Goal: Information Seeking & Learning: Learn about a topic

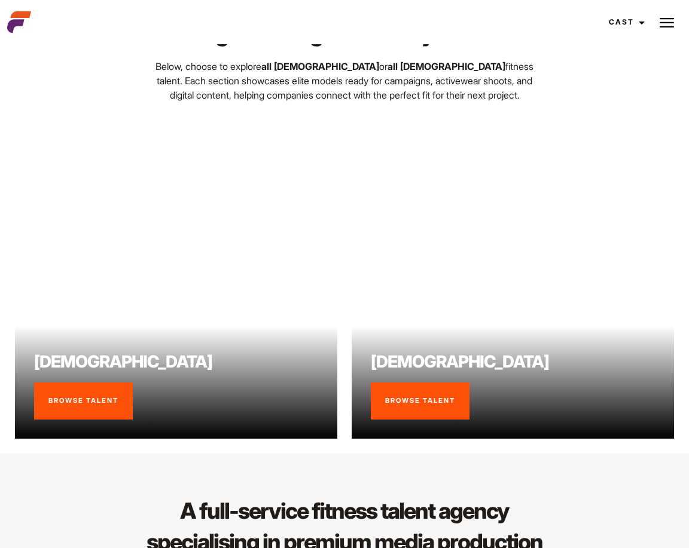
scroll to position [662, 0]
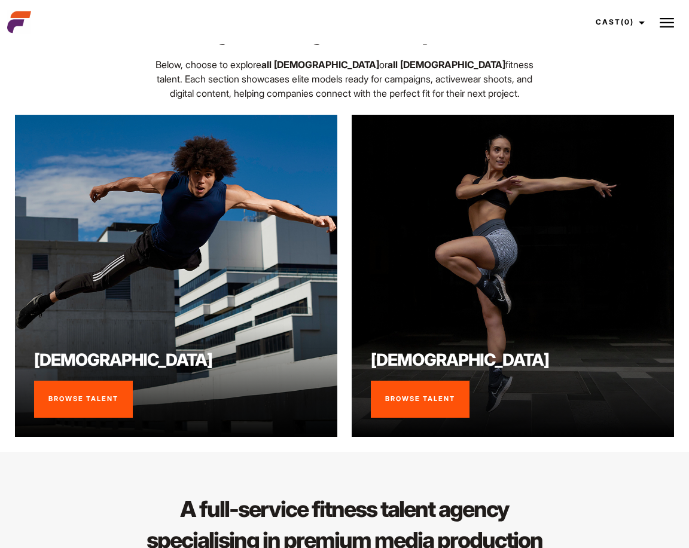
click at [422, 397] on link "Browse Talent" at bounding box center [420, 399] width 99 height 37
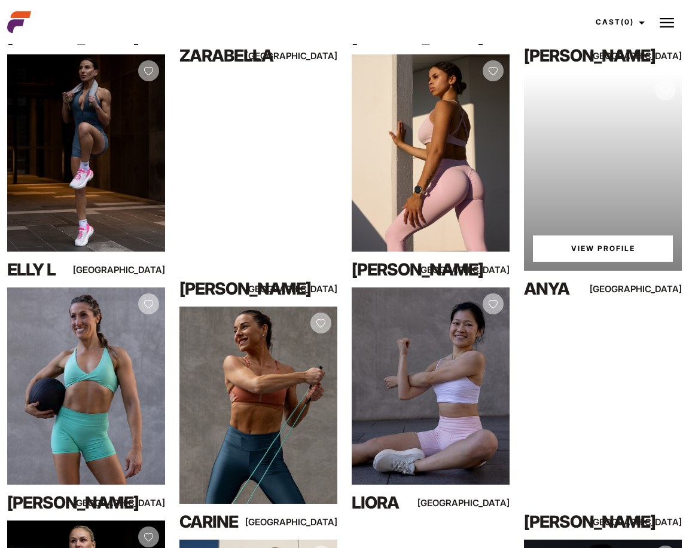
scroll to position [677, 0]
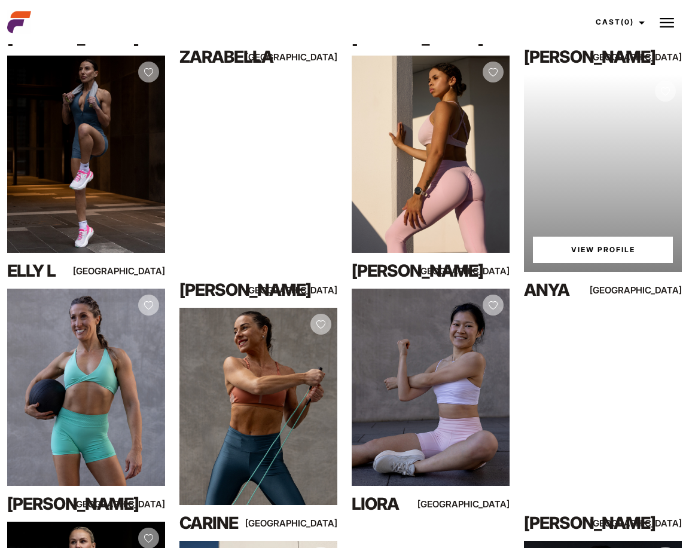
click at [602, 254] on link "View Profile" at bounding box center [603, 250] width 140 height 26
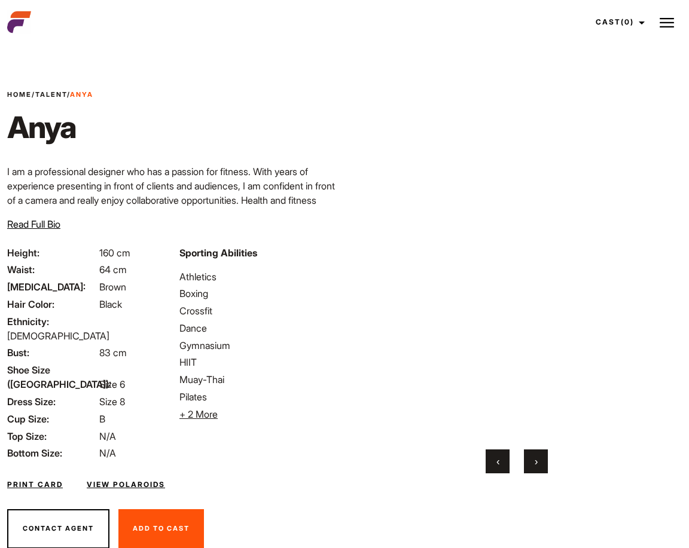
scroll to position [23, 0]
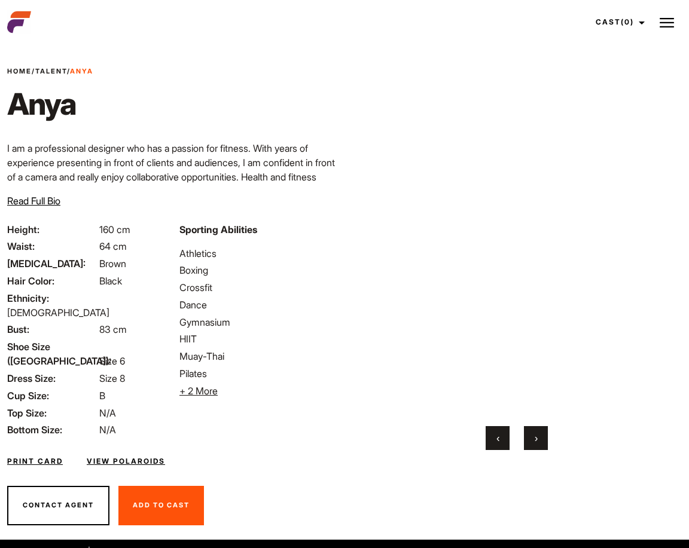
click at [117, 456] on link "View Polaroids" at bounding box center [126, 461] width 78 height 11
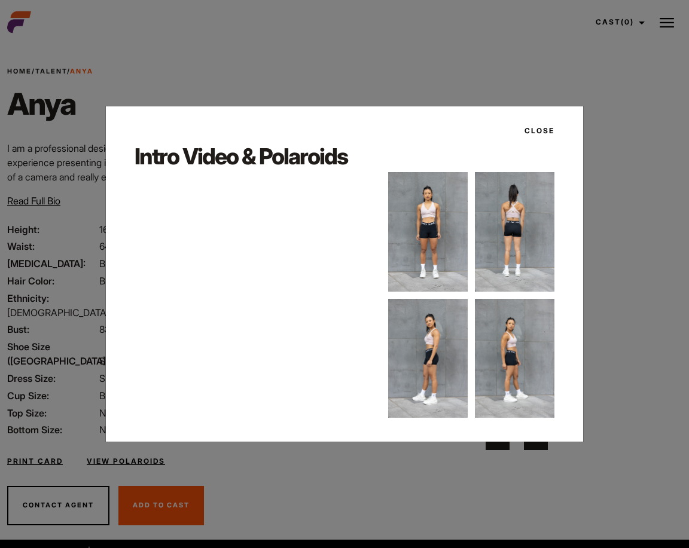
click at [443, 291] on div at bounding box center [471, 295] width 167 height 246
click at [394, 75] on div "Close Intro Video & Polaroids" at bounding box center [344, 274] width 689 height 548
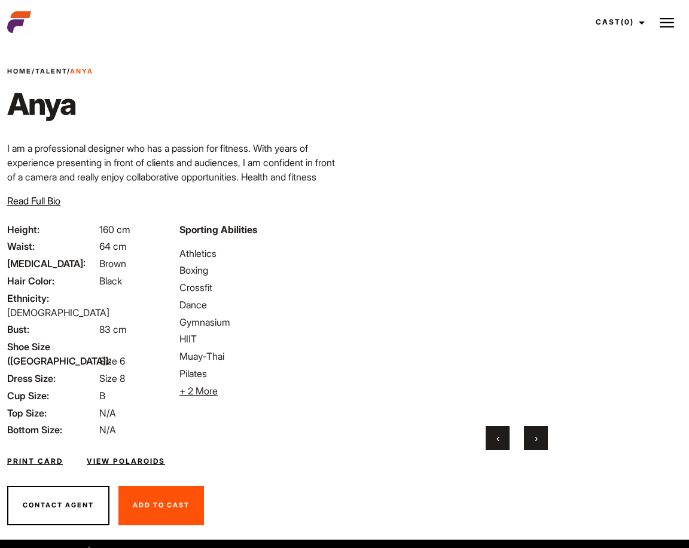
click at [528, 438] on button "›" at bounding box center [536, 438] width 24 height 24
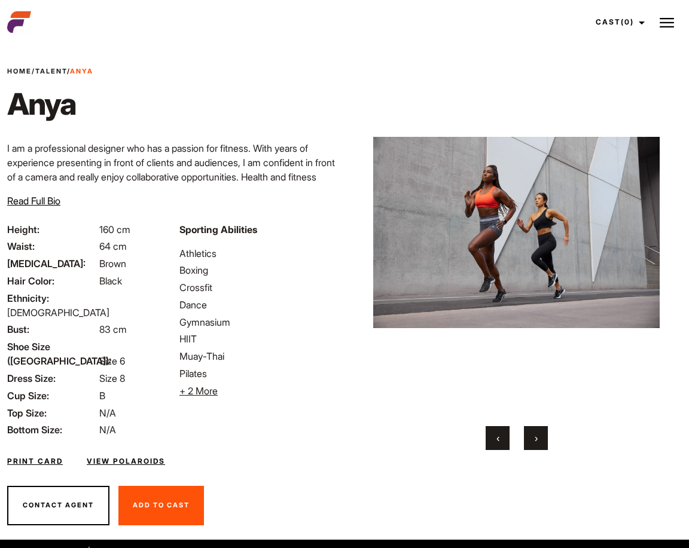
click at [536, 437] on span "›" at bounding box center [536, 438] width 3 height 12
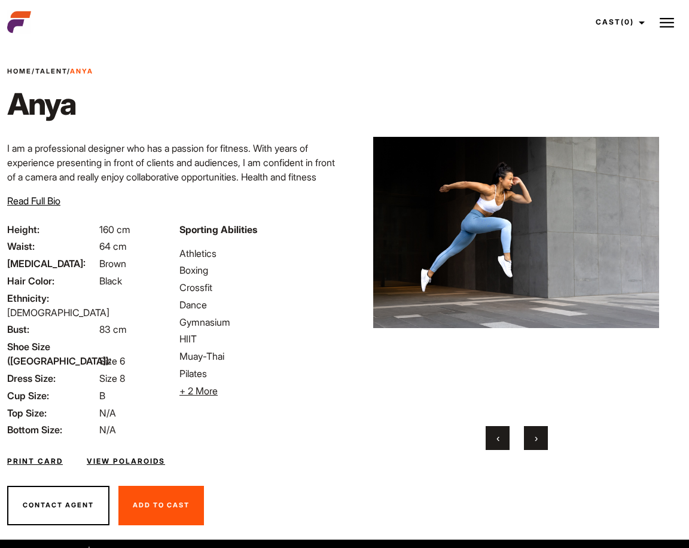
click at [536, 437] on span "›" at bounding box center [536, 438] width 3 height 12
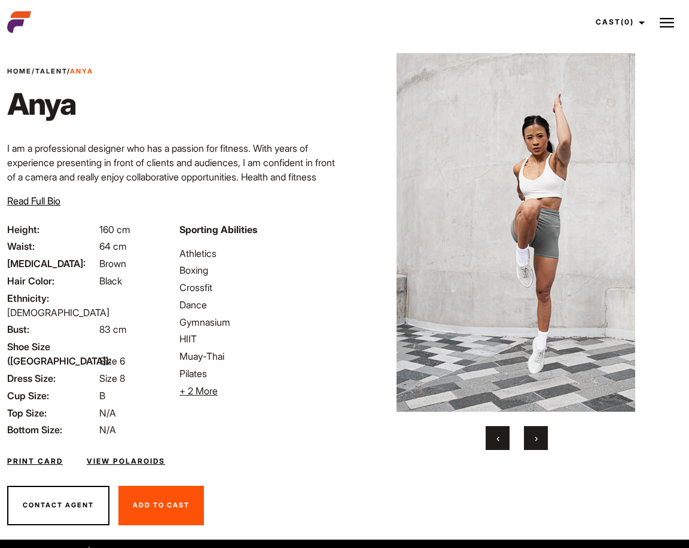
click at [536, 437] on span "›" at bounding box center [536, 438] width 3 height 12
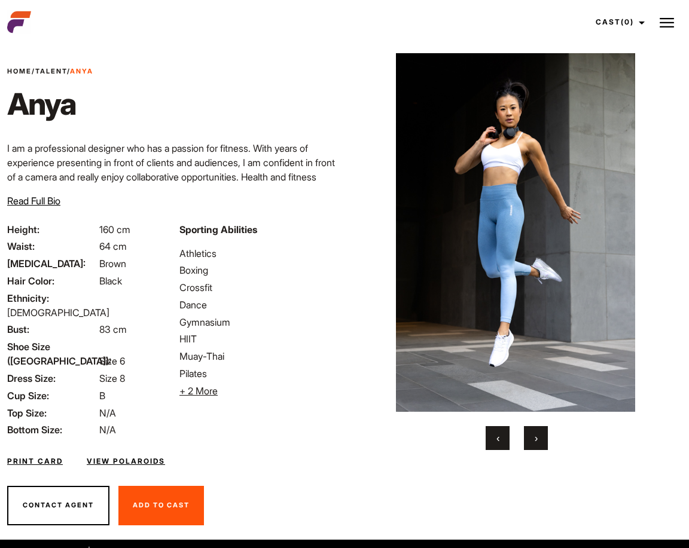
click at [536, 437] on span "›" at bounding box center [536, 438] width 3 height 12
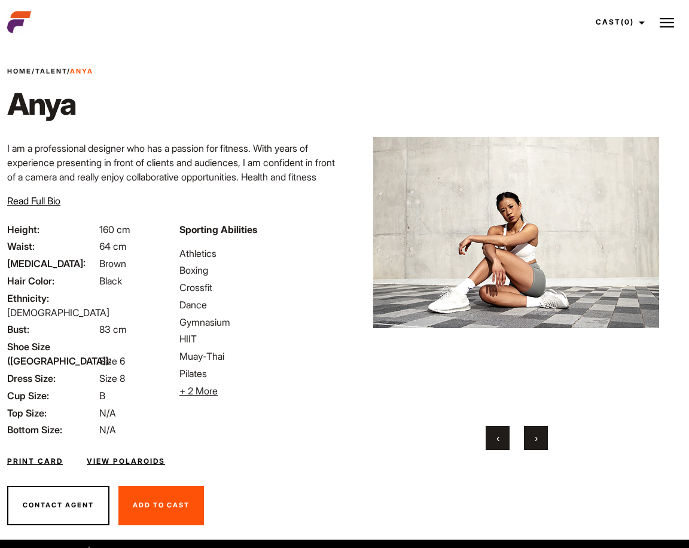
click at [536, 437] on span "›" at bounding box center [536, 438] width 3 height 12
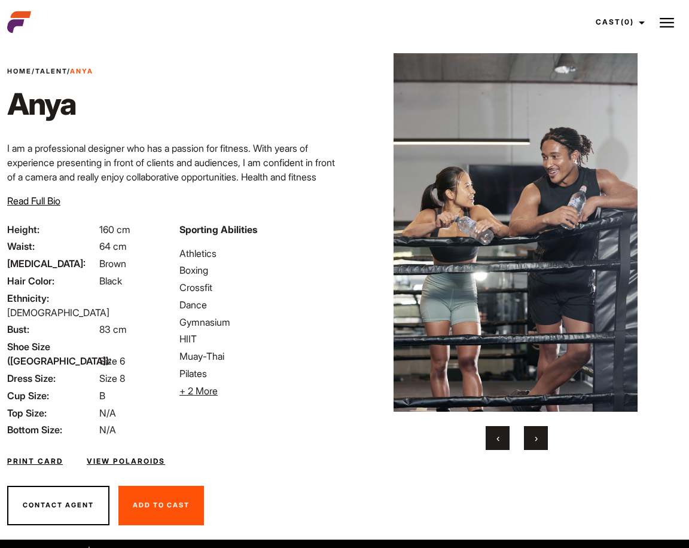
click at [536, 437] on span "›" at bounding box center [536, 438] width 3 height 12
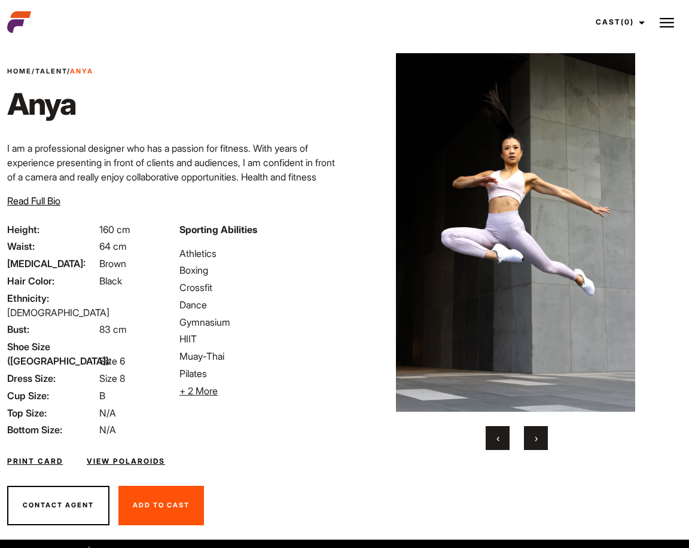
click at [536, 437] on span "›" at bounding box center [536, 438] width 3 height 12
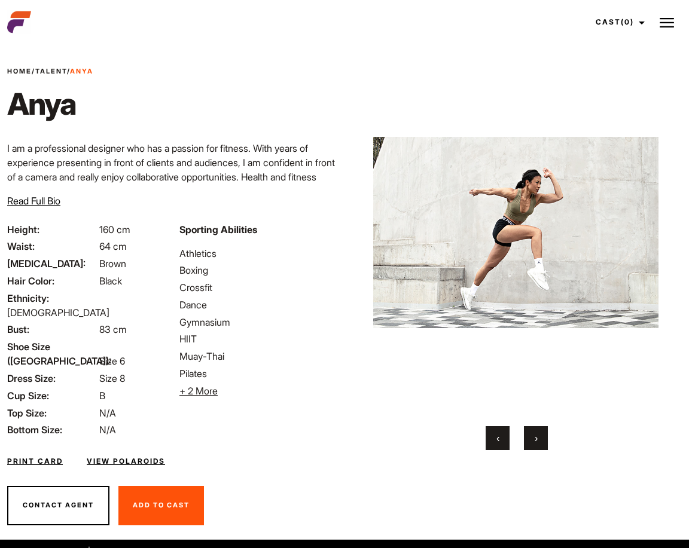
click at [536, 437] on span "›" at bounding box center [536, 438] width 3 height 12
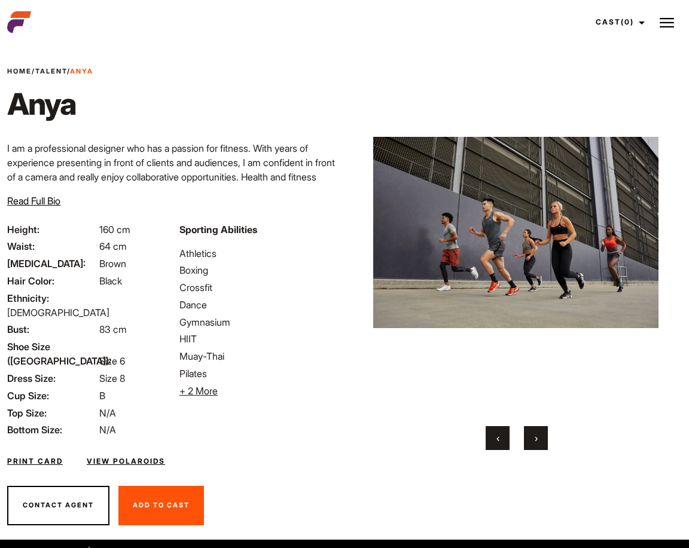
click at [536, 437] on span "›" at bounding box center [536, 438] width 3 height 12
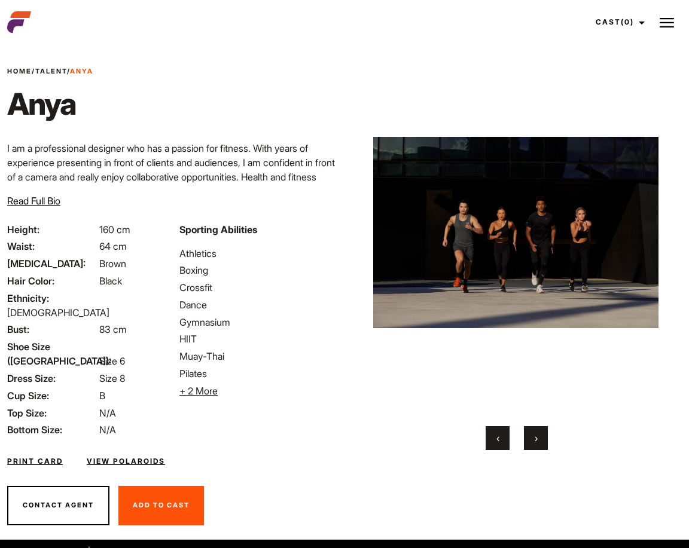
click at [536, 437] on span "›" at bounding box center [536, 438] width 3 height 12
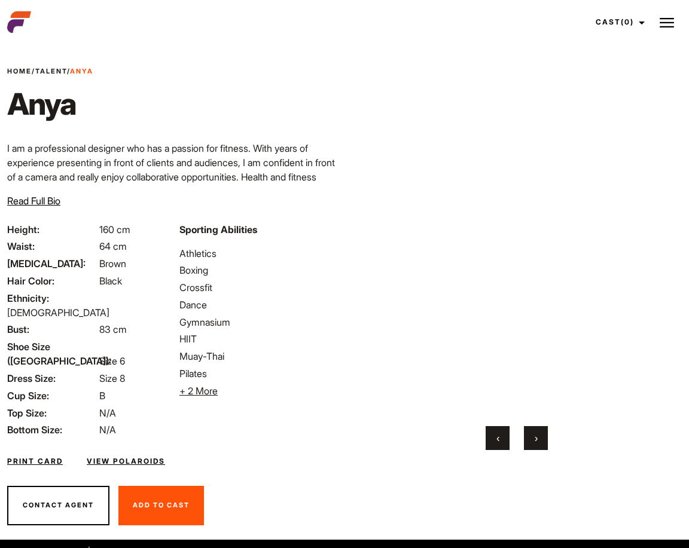
click at [536, 437] on span "›" at bounding box center [536, 438] width 3 height 12
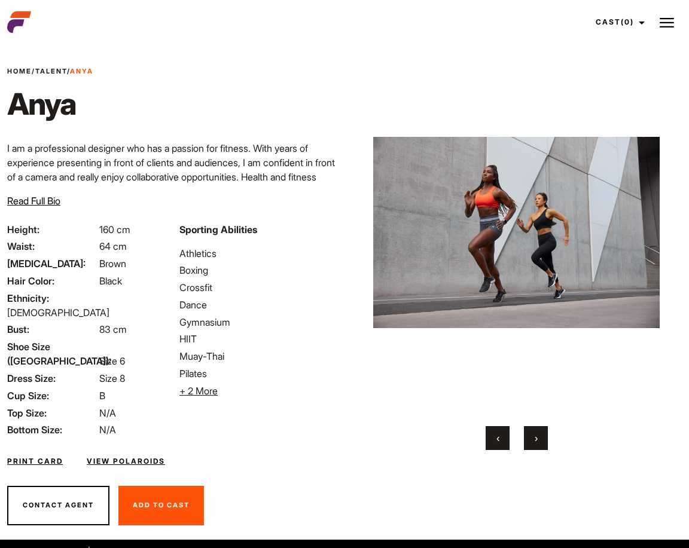
click at [56, 202] on span "Read Full Bio" at bounding box center [33, 201] width 53 height 12
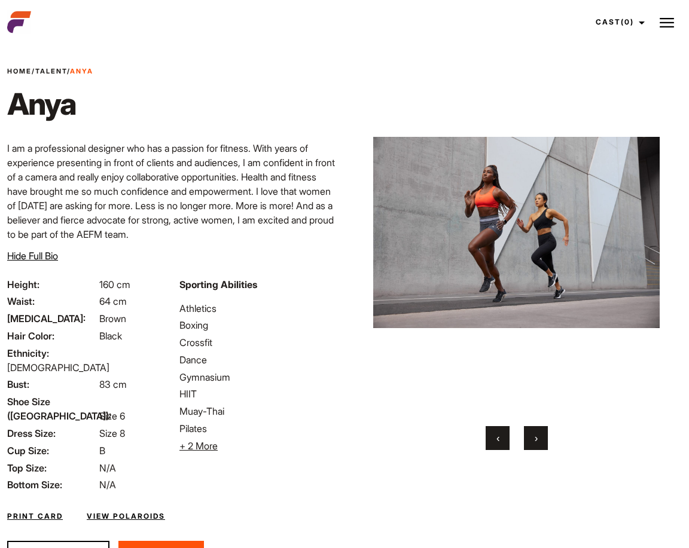
scroll to position [65, 0]
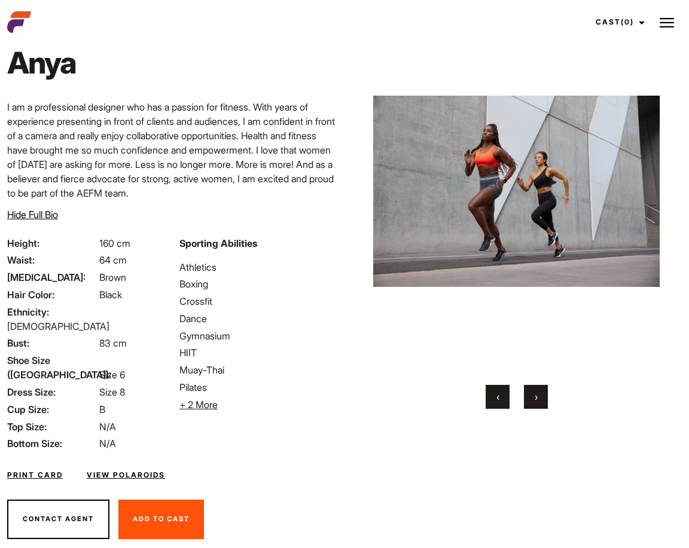
click at [199, 408] on span "+ 2 More" at bounding box center [198, 405] width 38 height 12
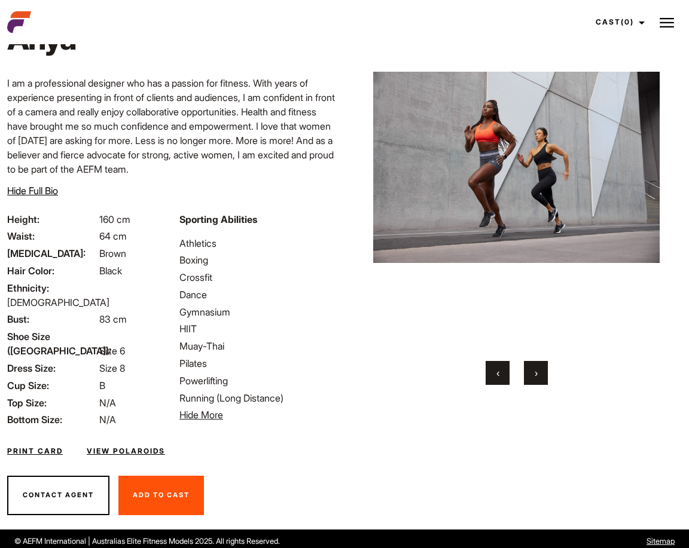
click at [665, 14] on button at bounding box center [667, 22] width 30 height 30
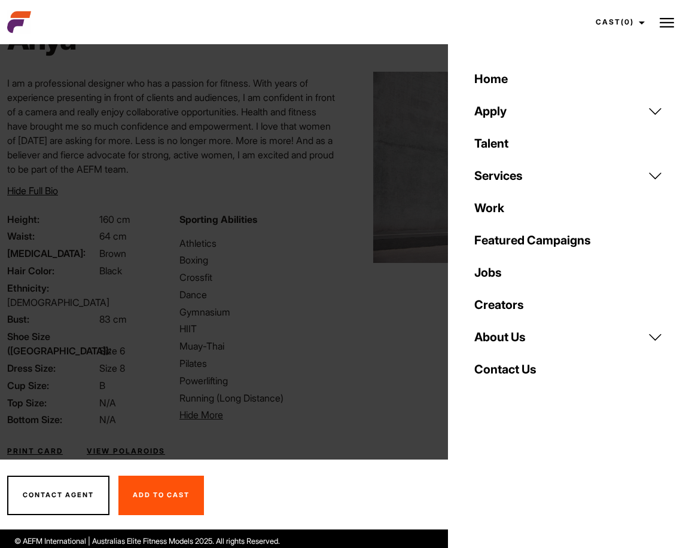
click at [491, 209] on link "Work" at bounding box center [568, 208] width 203 height 32
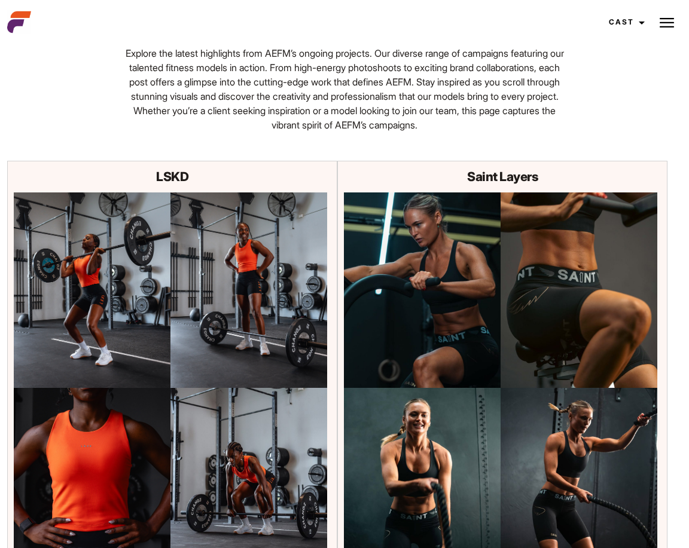
scroll to position [82, 0]
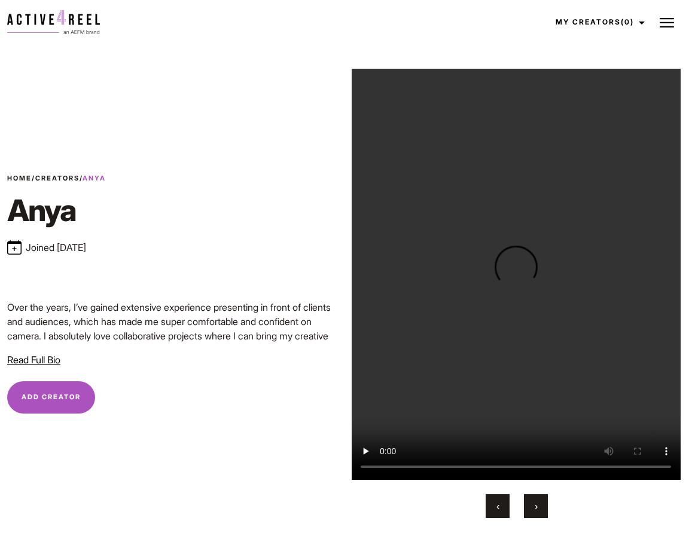
click at [39, 359] on span "Read Full Bio" at bounding box center [33, 360] width 53 height 12
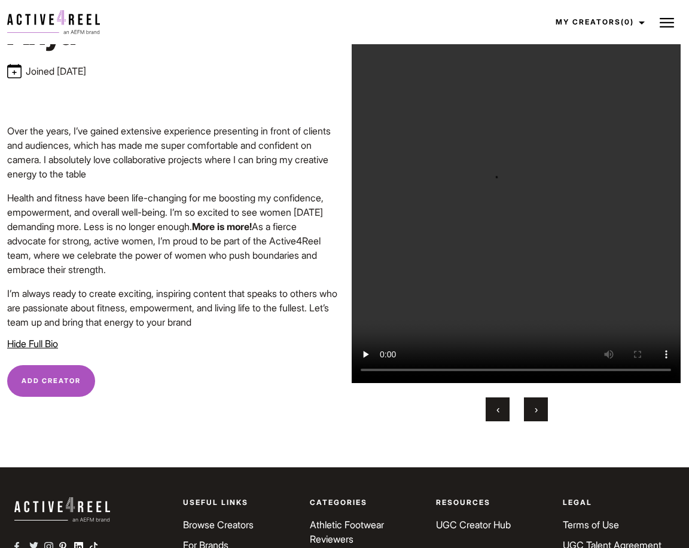
scroll to position [114, 0]
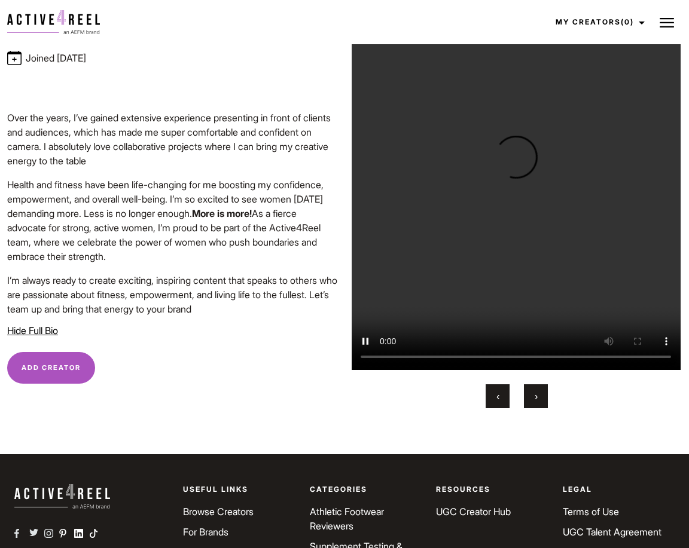
click at [541, 405] on button "›" at bounding box center [536, 397] width 24 height 24
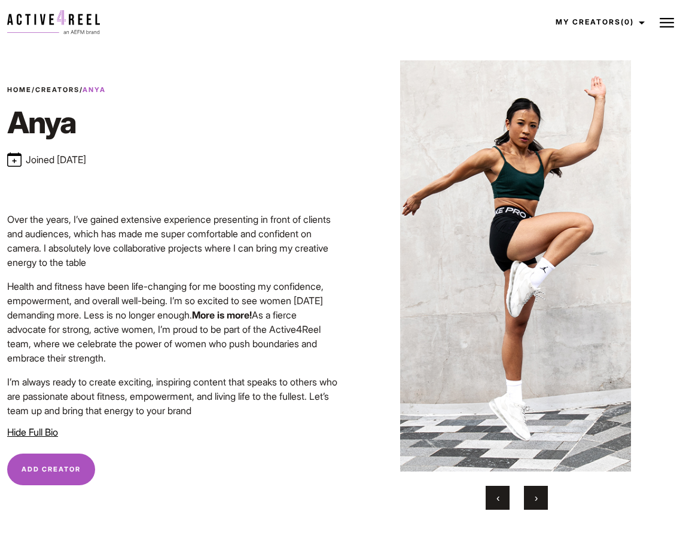
scroll to position [10, 0]
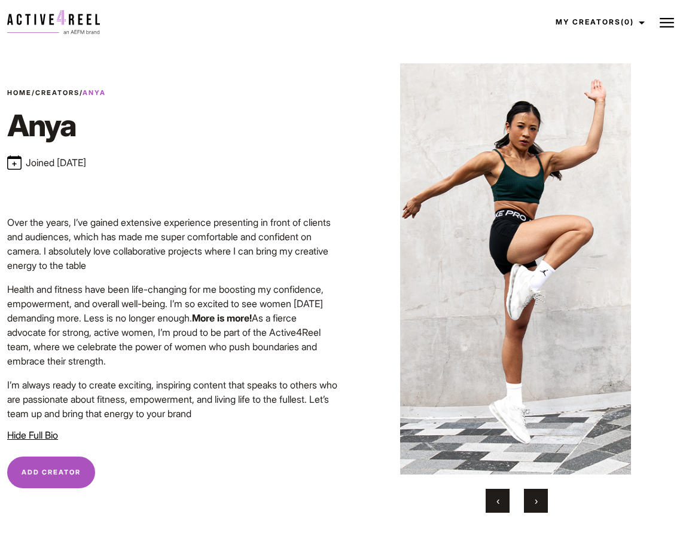
click at [535, 503] on span "›" at bounding box center [536, 501] width 3 height 12
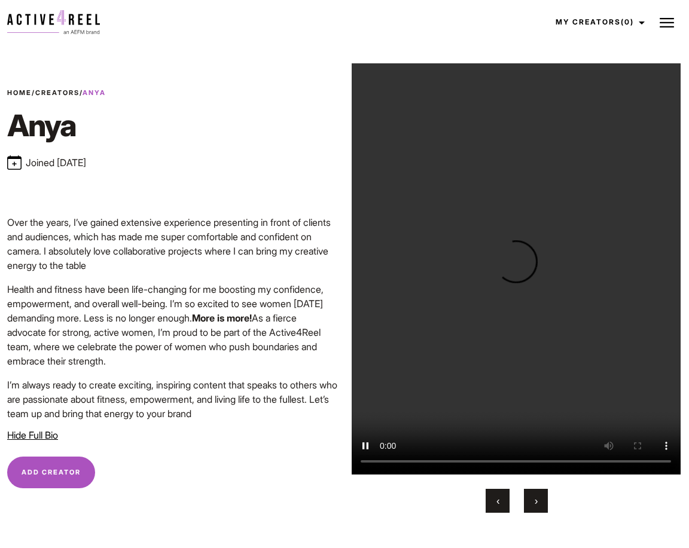
click at [535, 503] on span "›" at bounding box center [536, 501] width 3 height 12
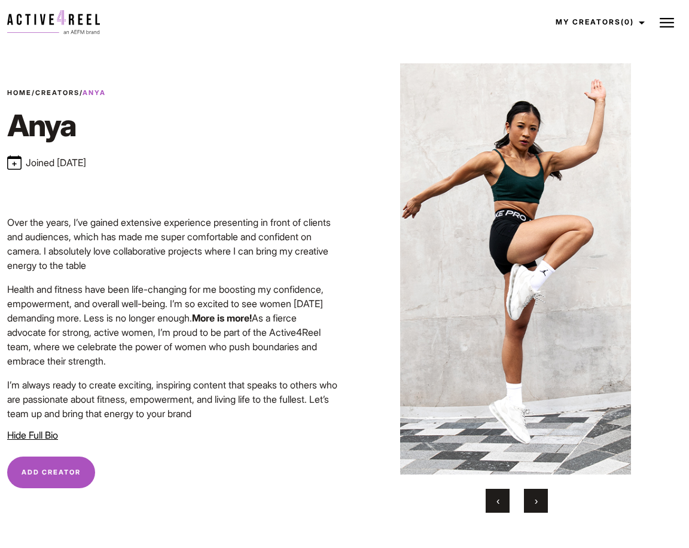
click at [535, 503] on span "›" at bounding box center [536, 501] width 3 height 12
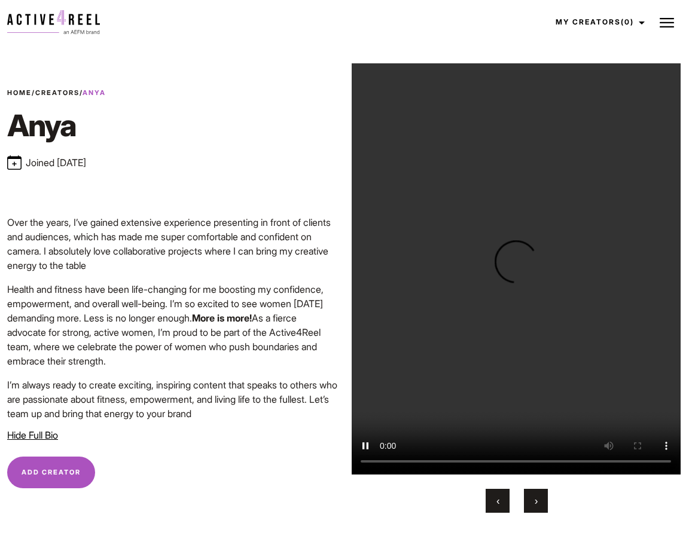
click at [535, 503] on span "›" at bounding box center [536, 501] width 3 height 12
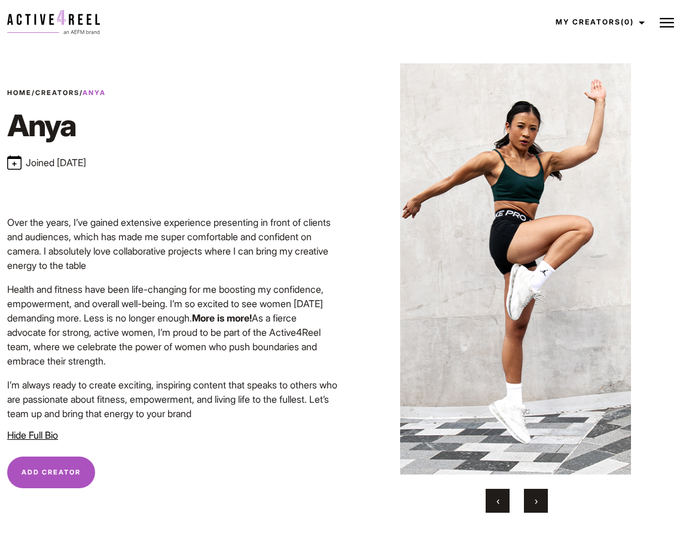
click at [535, 503] on span "›" at bounding box center [536, 501] width 3 height 12
